Goal: Use online tool/utility: Utilize a website feature to perform a specific function

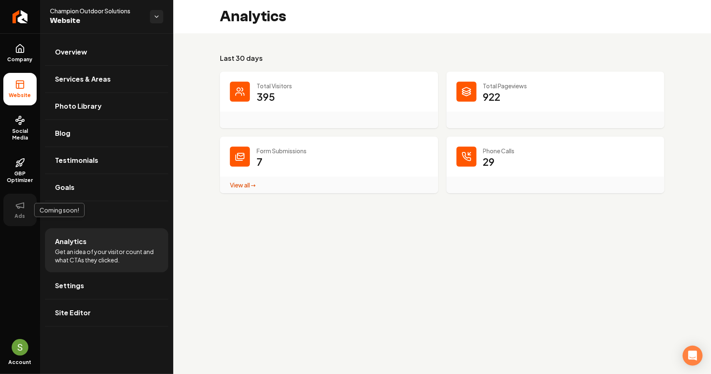
click at [28, 207] on button "Ads" at bounding box center [19, 210] width 33 height 33
click at [17, 208] on icon at bounding box center [20, 205] width 10 height 10
click at [32, 168] on link "GBP Optimizer" at bounding box center [19, 170] width 33 height 39
